Goal: Task Accomplishment & Management: Use online tool/utility

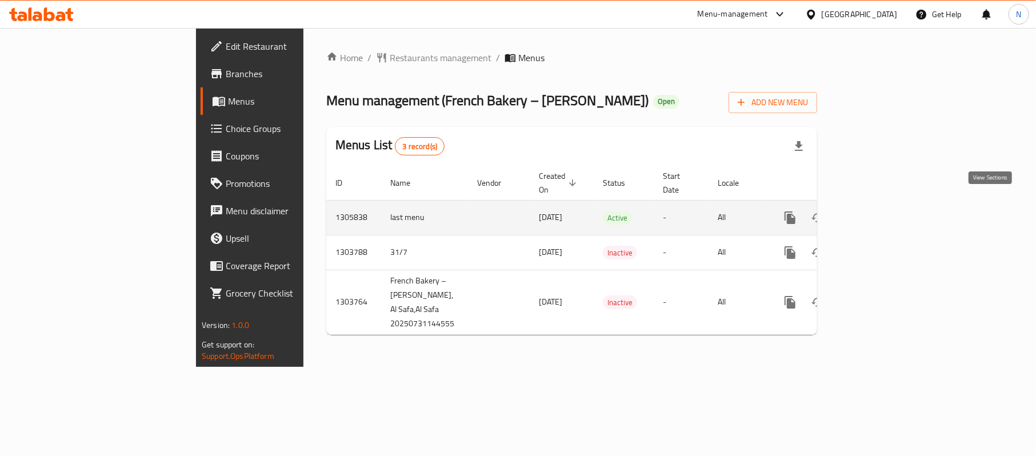
click at [879, 211] on icon "enhanced table" at bounding box center [873, 218] width 14 height 14
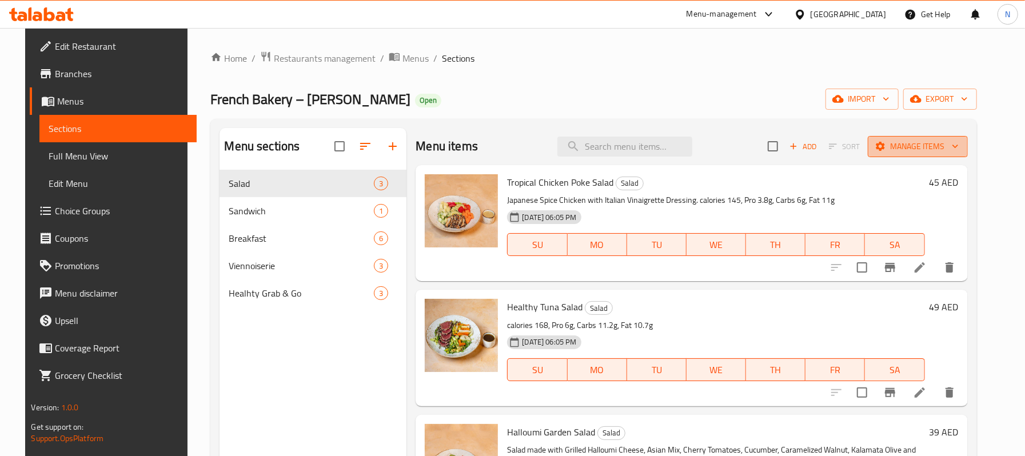
click at [946, 142] on span "Manage items" at bounding box center [918, 146] width 82 height 14
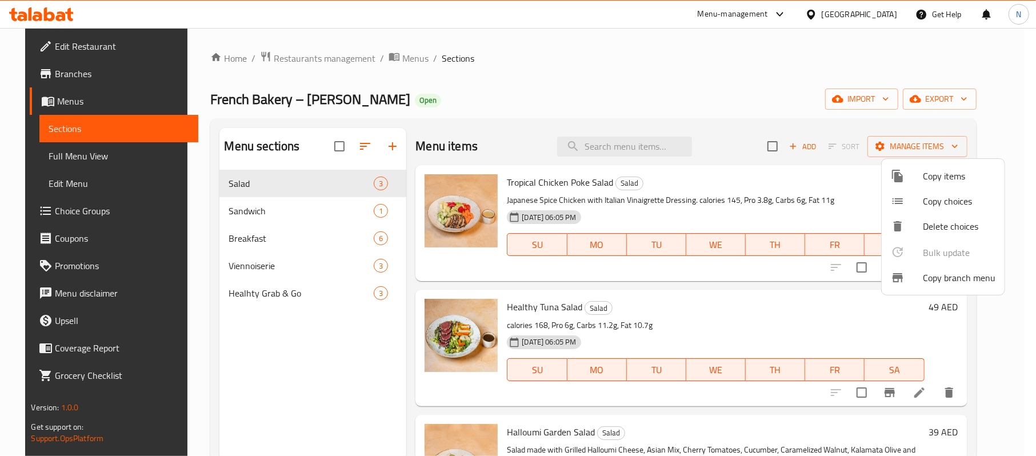
click at [910, 281] on div at bounding box center [907, 278] width 32 height 14
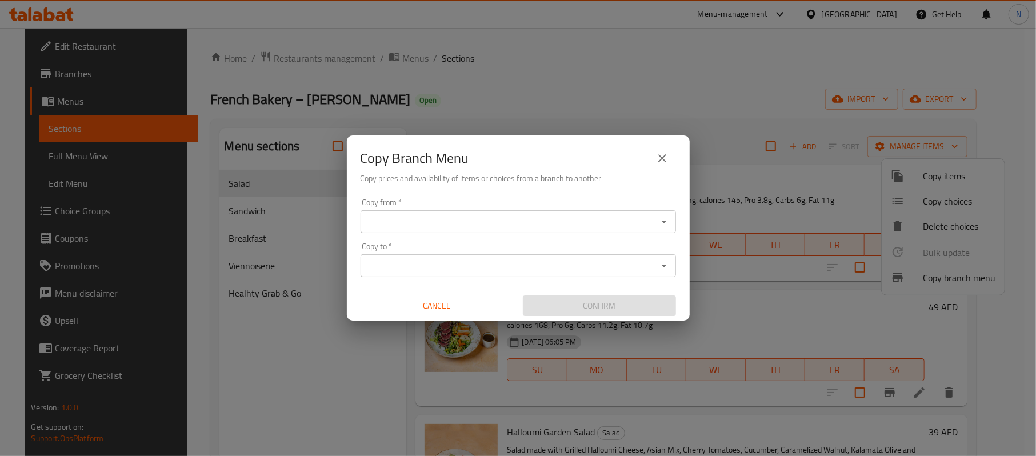
click at [614, 227] on input "Copy from   *" at bounding box center [509, 222] width 290 height 16
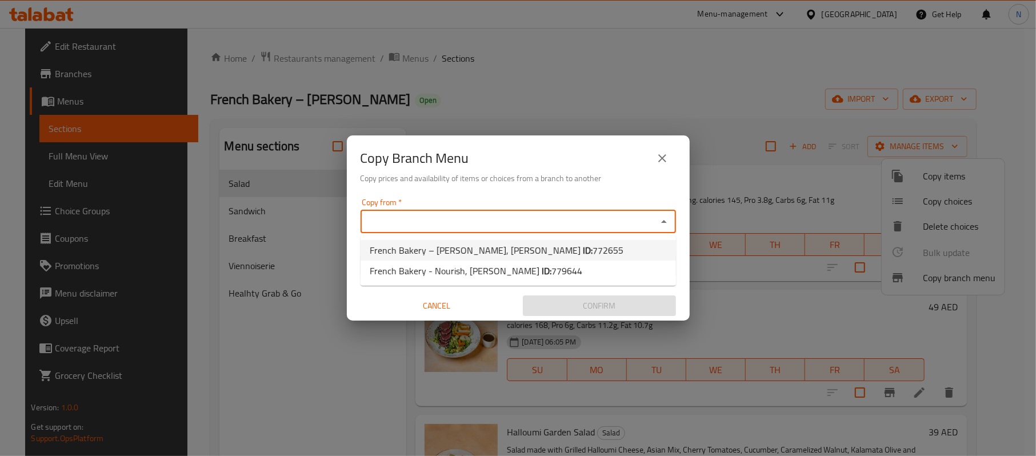
click at [593, 253] on span "772655" at bounding box center [608, 250] width 31 height 17
type input "French Bakery – [PERSON_NAME], [PERSON_NAME]"
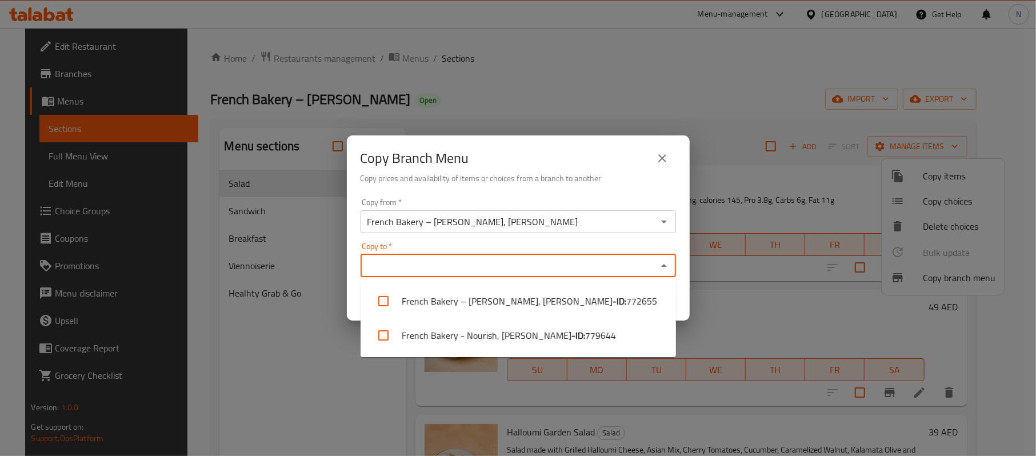
click at [517, 261] on input "Copy to   *" at bounding box center [509, 266] width 290 height 16
click at [571, 341] on b "- ID:" at bounding box center [578, 336] width 14 height 14
checkbox input "true"
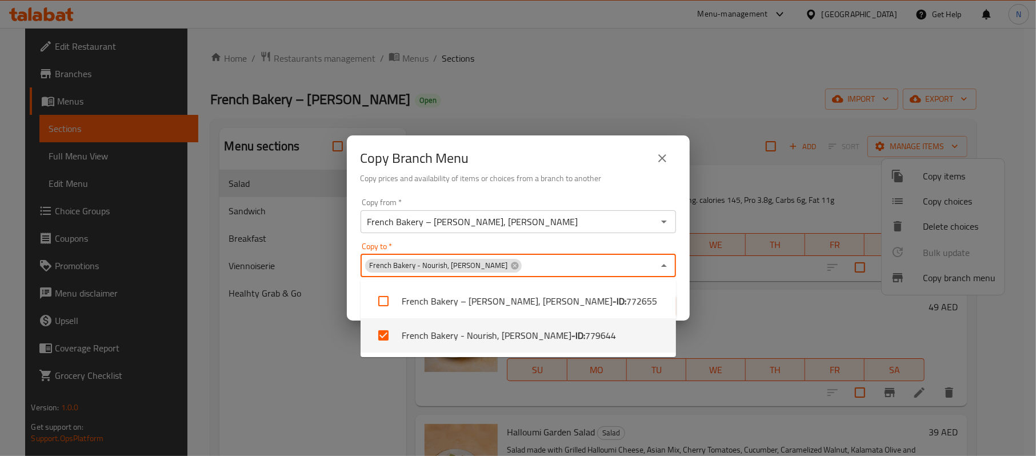
click at [565, 167] on div "Copy Branch Menu" at bounding box center [518, 158] width 315 height 27
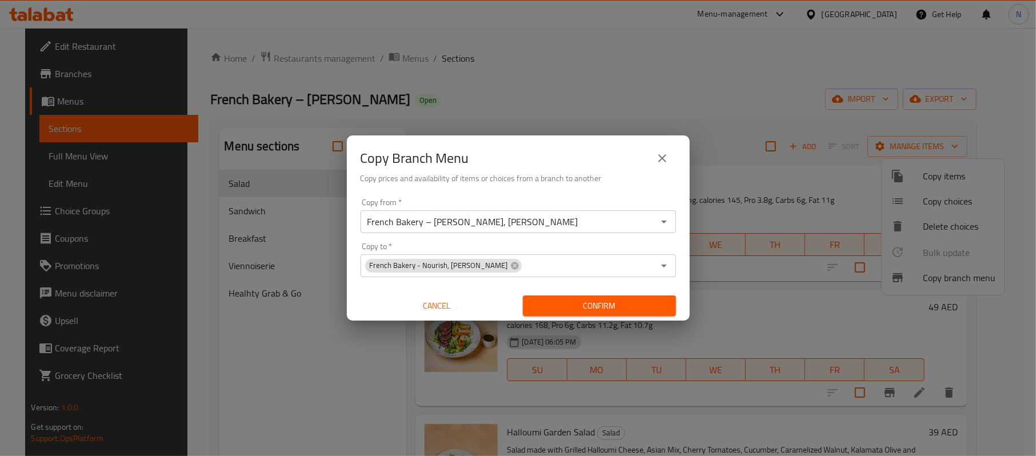
click at [587, 302] on span "Confirm" at bounding box center [599, 306] width 135 height 14
